Goal: Task Accomplishment & Management: Manage account settings

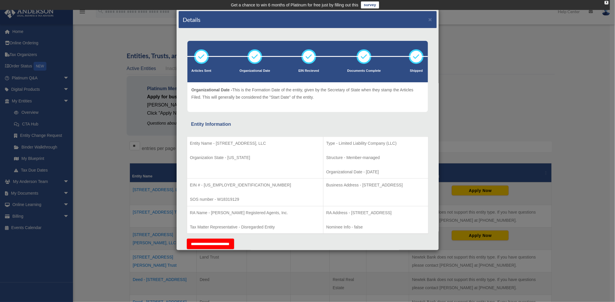
click at [512, 55] on div "Details × Articles Sent Organizational Date" at bounding box center [307, 151] width 615 height 302
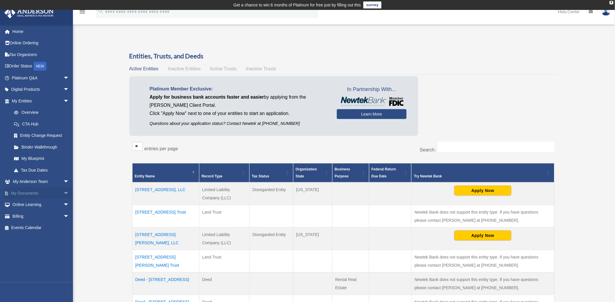
click at [63, 192] on span "arrow_drop_down" at bounding box center [69, 193] width 12 height 12
click at [22, 205] on link "Box" at bounding box center [43, 205] width 70 height 12
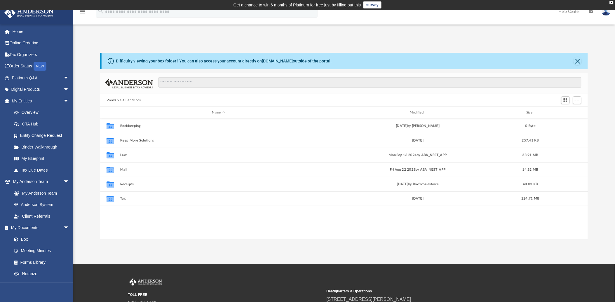
scroll to position [127, 483]
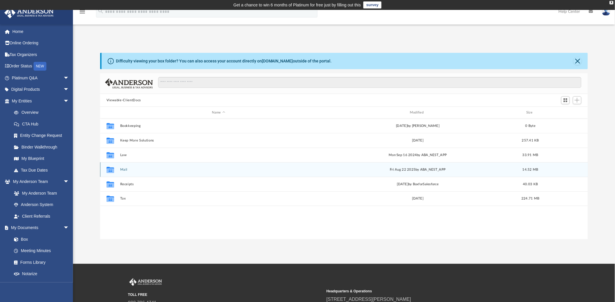
click at [123, 170] on button "Mail" at bounding box center [218, 170] width 197 height 4
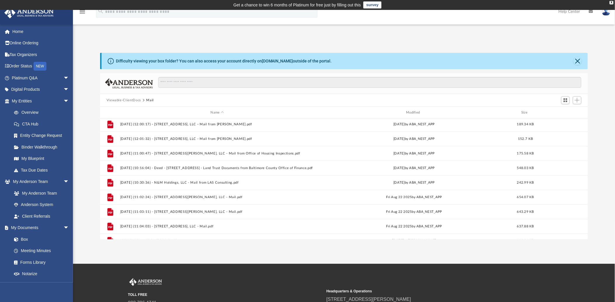
scroll to position [448, 0]
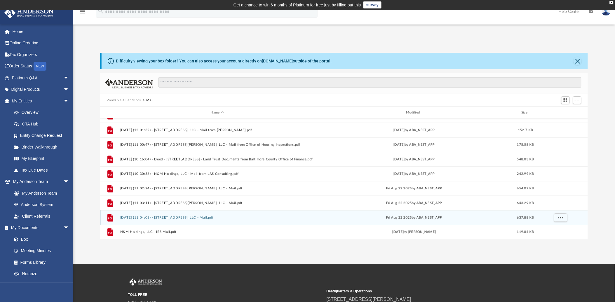
click at [155, 218] on button "[DATE] (11:04:03) - [STREET_ADDRESS], LLC - Mail.pdf" at bounding box center [217, 218] width 194 height 4
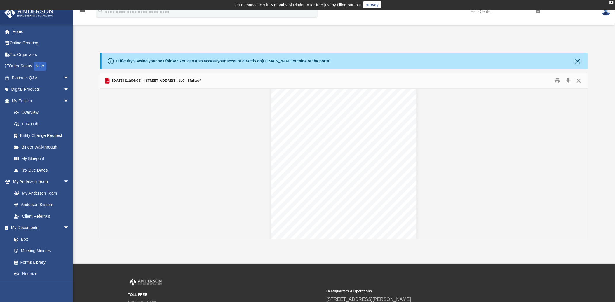
scroll to position [1089, 0]
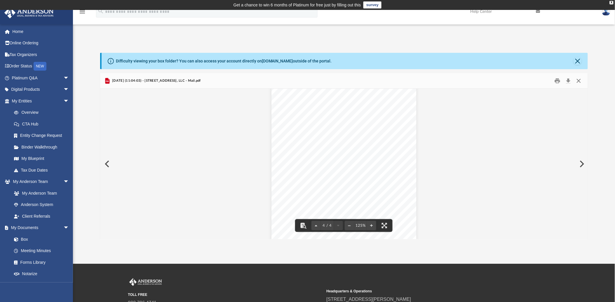
click at [579, 80] on button "Close" at bounding box center [579, 80] width 11 height 9
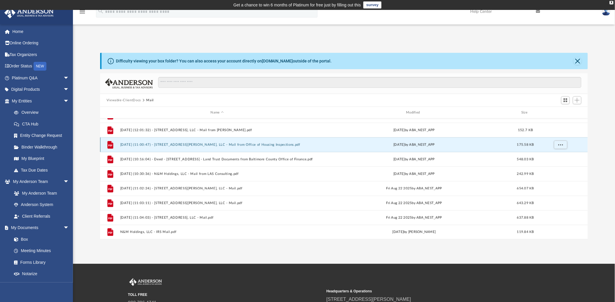
click at [170, 145] on button "[DATE] (11:00:47) - [STREET_ADDRESS][PERSON_NAME], LLC - Mail from Office of Ho…" at bounding box center [217, 145] width 194 height 4
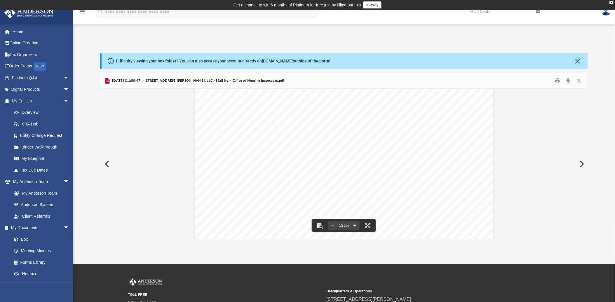
scroll to position [27, 0]
click at [578, 80] on button "Close" at bounding box center [579, 80] width 11 height 9
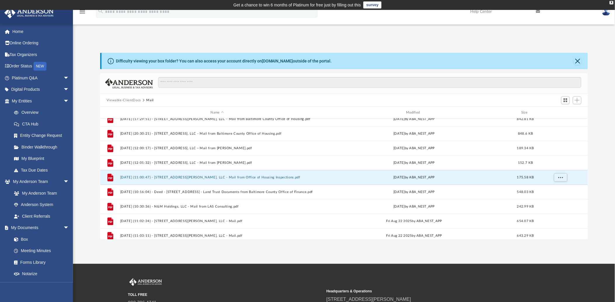
scroll to position [409, 0]
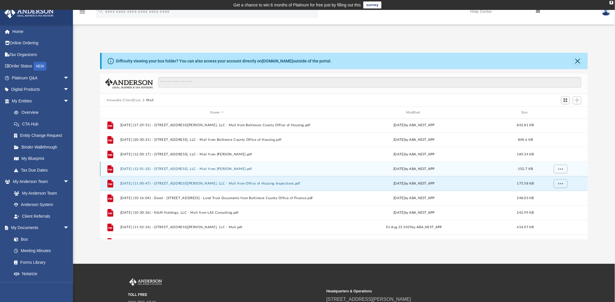
click at [184, 169] on button "[DATE] (12:01:32) - [STREET_ADDRESS], LLC - Mail from [PERSON_NAME].pdf" at bounding box center [217, 169] width 194 height 4
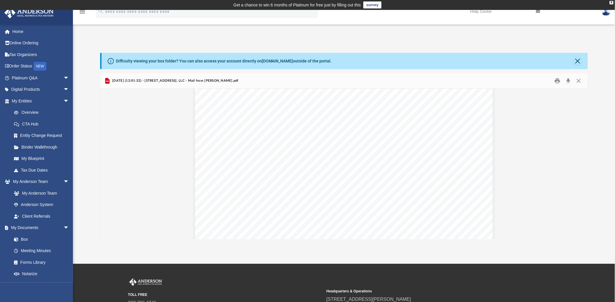
scroll to position [0, 0]
click at [579, 80] on button "Close" at bounding box center [579, 80] width 11 height 9
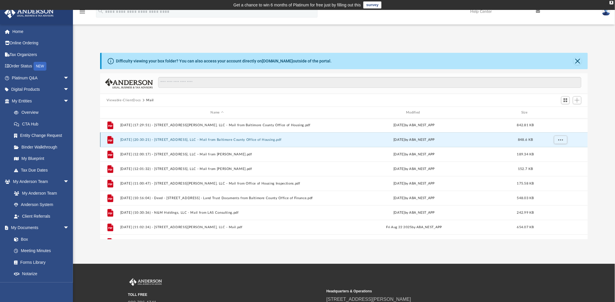
click at [159, 139] on button "[DATE] (20:30:21) - [STREET_ADDRESS], LLC - Mail from Baltimore County Office o…" at bounding box center [217, 140] width 194 height 4
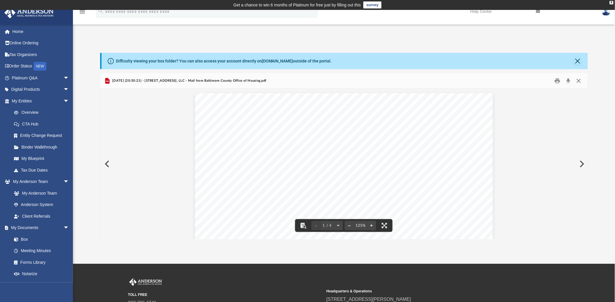
click at [580, 81] on button "Close" at bounding box center [579, 80] width 11 height 9
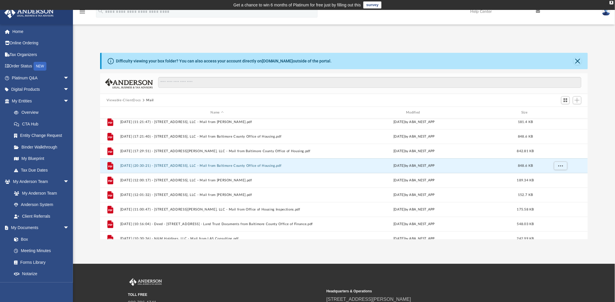
scroll to position [370, 0]
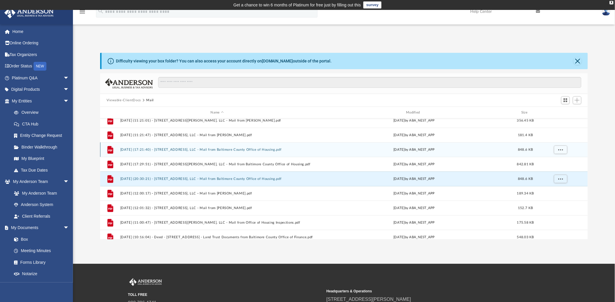
click at [209, 149] on button "[DATE] (17:21:40) - [STREET_ADDRESS], LLC - Mail from Baltimore County Office o…" at bounding box center [217, 150] width 194 height 4
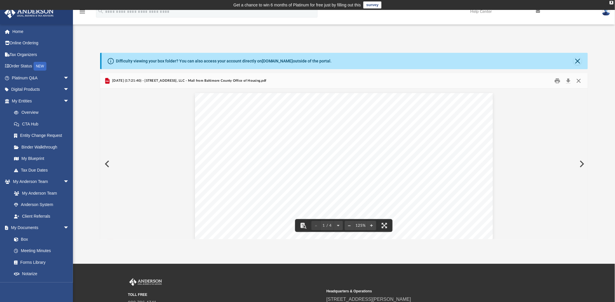
click at [579, 80] on button "Close" at bounding box center [579, 80] width 11 height 9
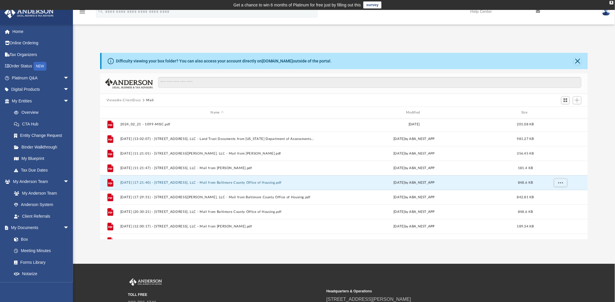
scroll to position [336, 0]
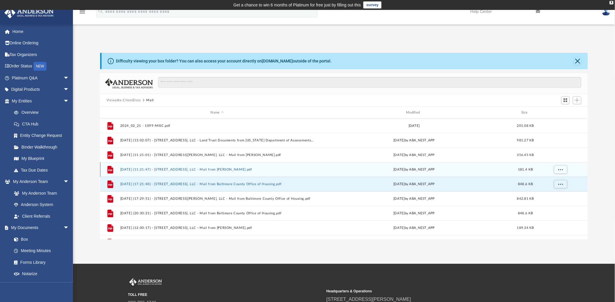
click at [171, 169] on button "[DATE] (11:21:47) - [STREET_ADDRESS], LLC - Mail from [PERSON_NAME].pdf" at bounding box center [217, 170] width 194 height 4
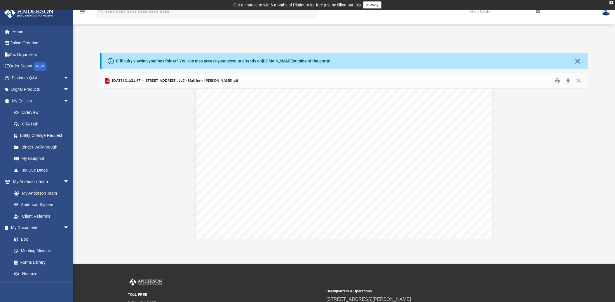
scroll to position [0, 0]
click at [579, 80] on button "Close" at bounding box center [579, 80] width 11 height 9
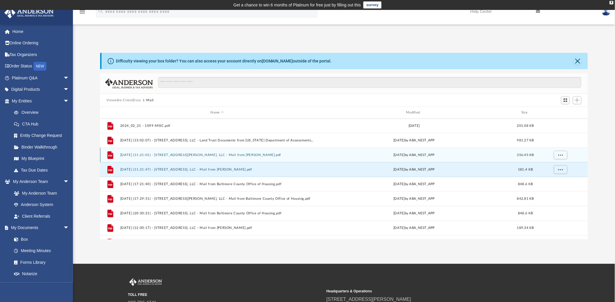
click at [169, 154] on button "[DATE] (11:21:01) - [STREET_ADDRESS][PERSON_NAME], LLC - Mail from [PERSON_NAME…" at bounding box center [217, 155] width 194 height 4
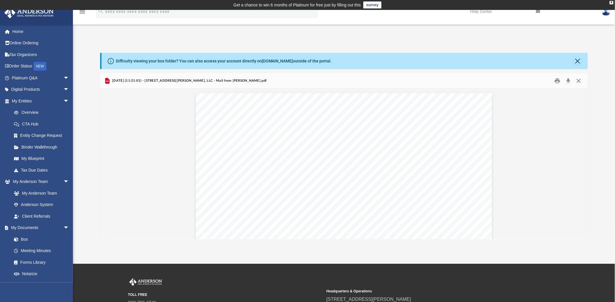
click at [580, 82] on button "Close" at bounding box center [579, 80] width 11 height 9
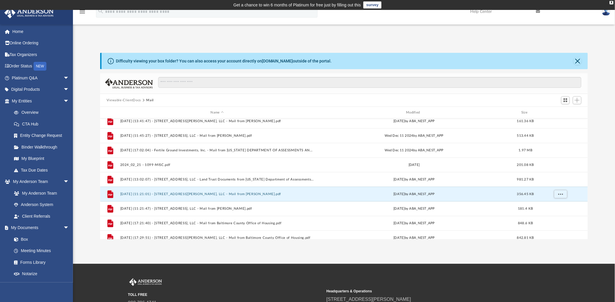
scroll to position [284, 0]
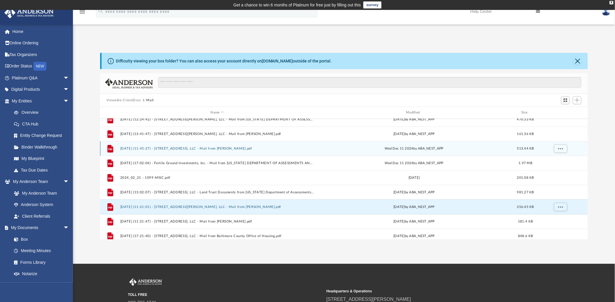
click at [209, 148] on button "[DATE] (11:45:27) - [STREET_ADDRESS], LLC - Mail from [PERSON_NAME].pdf" at bounding box center [217, 149] width 194 height 4
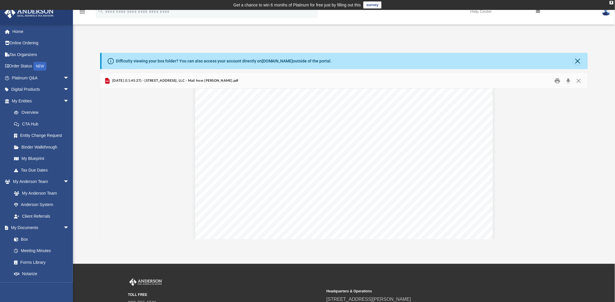
scroll to position [104, 0]
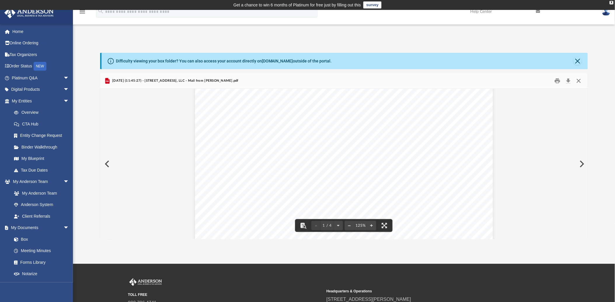
click at [580, 81] on button "Close" at bounding box center [579, 80] width 11 height 9
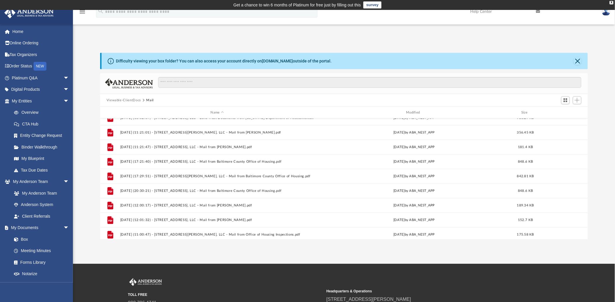
scroll to position [360, 0]
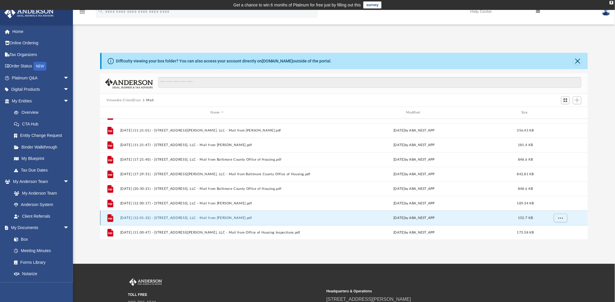
click at [189, 218] on button "[DATE] (12:01:32) - [STREET_ADDRESS], LLC - Mail from [PERSON_NAME].pdf" at bounding box center [217, 218] width 194 height 4
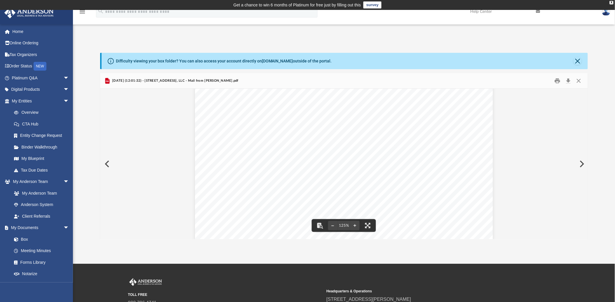
scroll to position [0, 0]
